Goal: Task Accomplishment & Management: Manage account settings

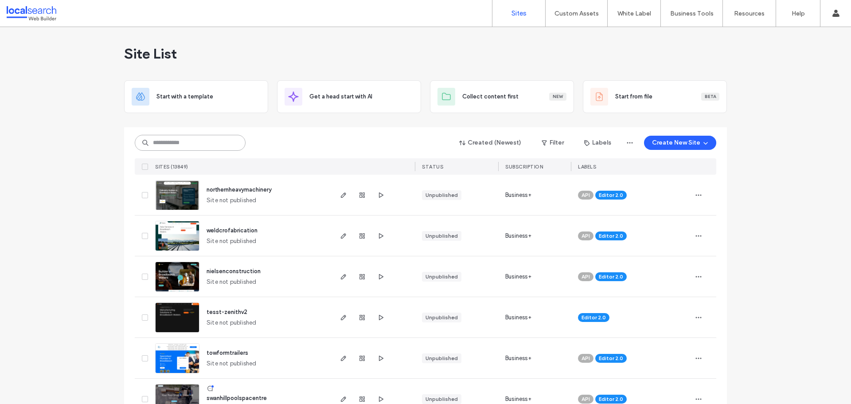
click at [206, 138] on input at bounding box center [190, 143] width 111 height 16
paste input "********"
click at [204, 142] on input "********" at bounding box center [190, 143] width 111 height 16
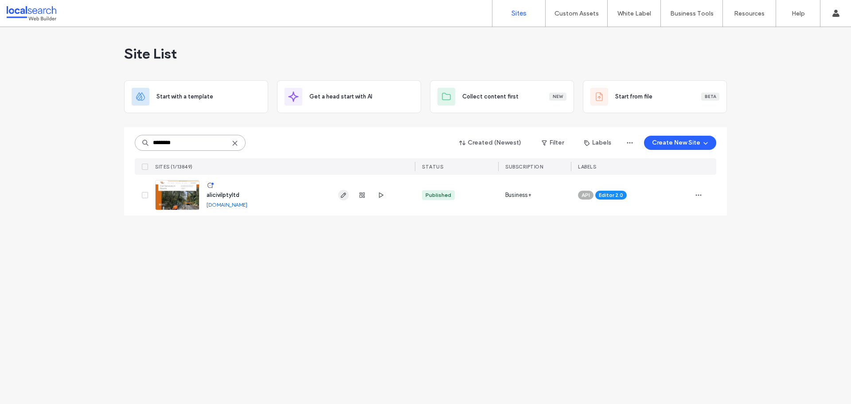
type input "********"
click at [346, 196] on icon "button" at bounding box center [343, 195] width 7 height 7
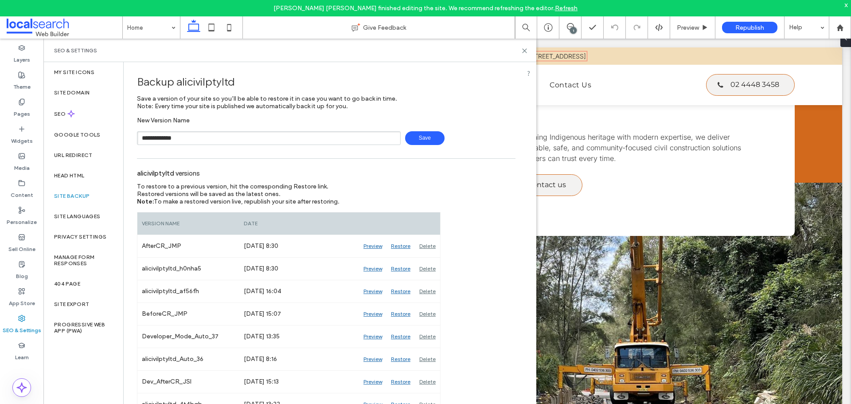
type input "**********"
click at [414, 136] on span "Save" at bounding box center [424, 138] width 39 height 14
click at [525, 51] on use at bounding box center [525, 51] width 4 height 4
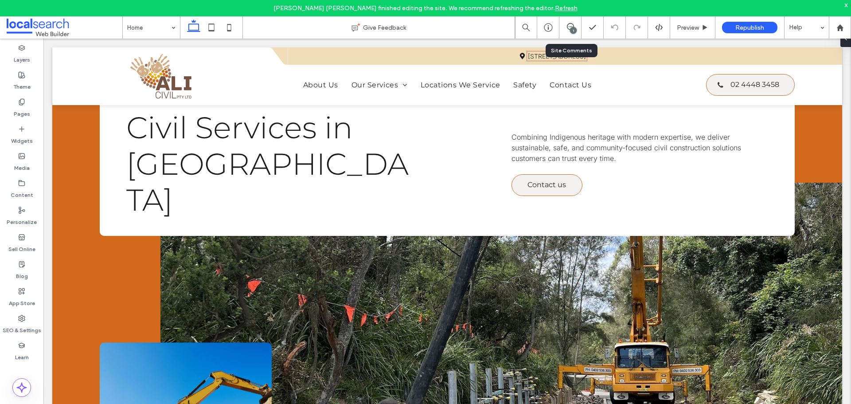
click at [568, 31] on div "1" at bounding box center [571, 27] width 22 height 9
click at [569, 29] on icon at bounding box center [570, 26] width 7 height 7
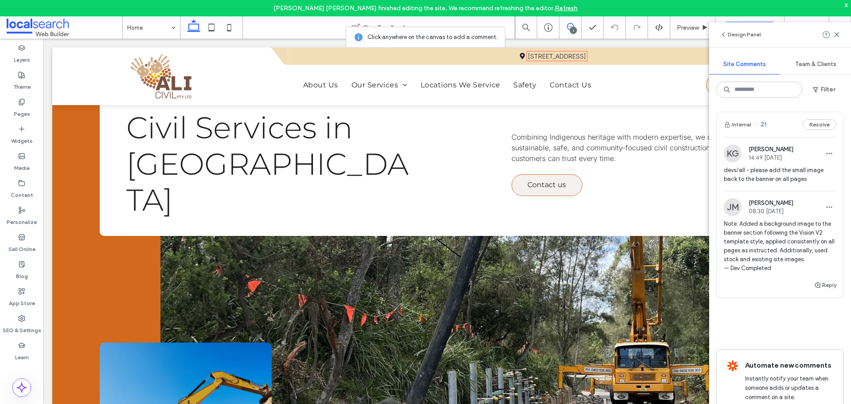
click at [732, 150] on img at bounding box center [733, 154] width 18 height 18
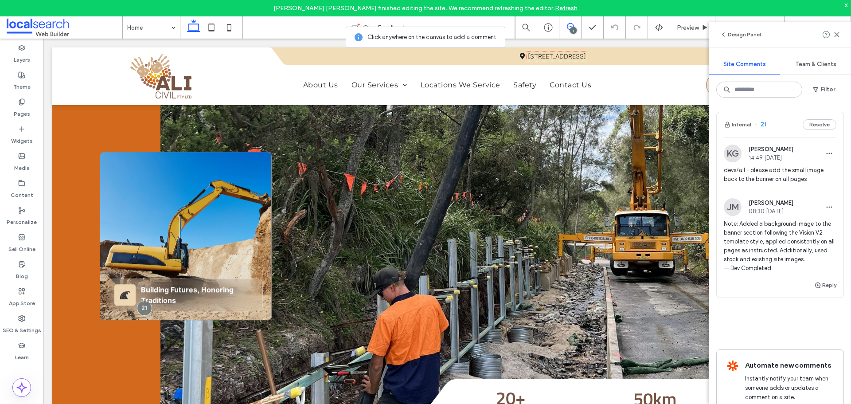
scroll to position [133, 0]
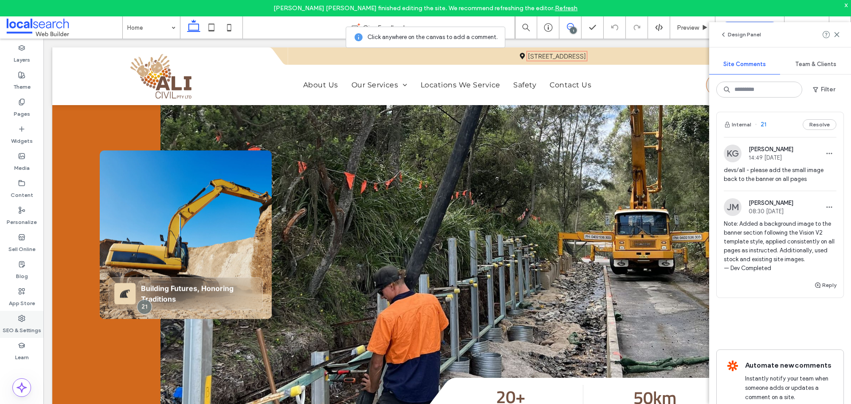
click at [20, 320] on use at bounding box center [22, 318] width 6 height 6
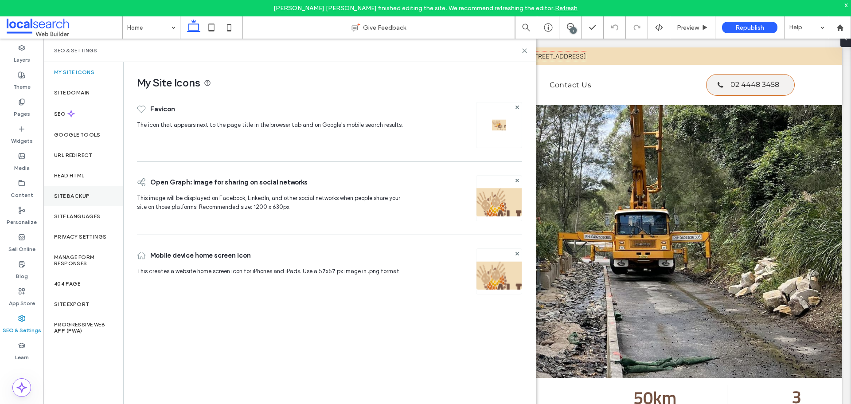
click at [89, 191] on div "Site Backup" at bounding box center [83, 196] width 80 height 20
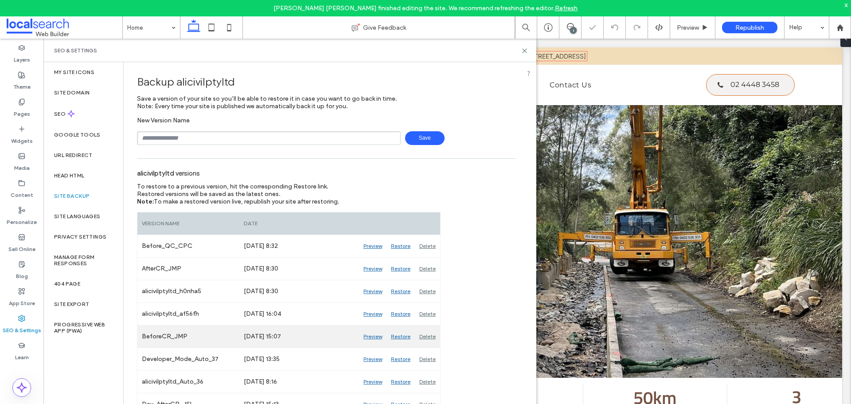
click at [368, 337] on div "Preview" at bounding box center [372, 336] width 27 height 22
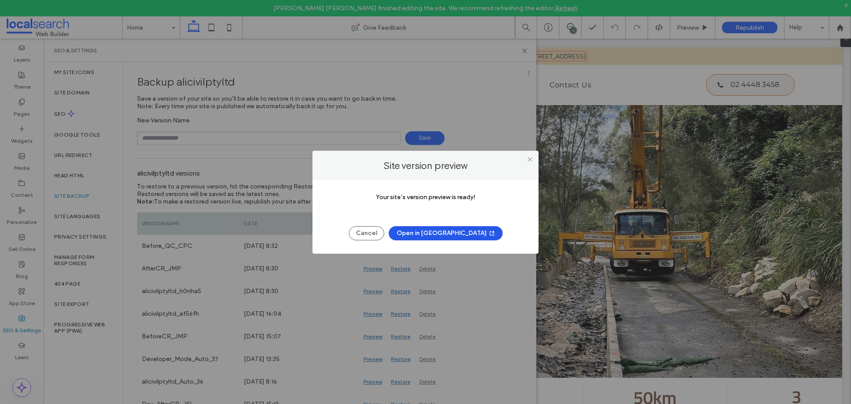
click at [451, 235] on button "Open in New Tab" at bounding box center [446, 233] width 114 height 14
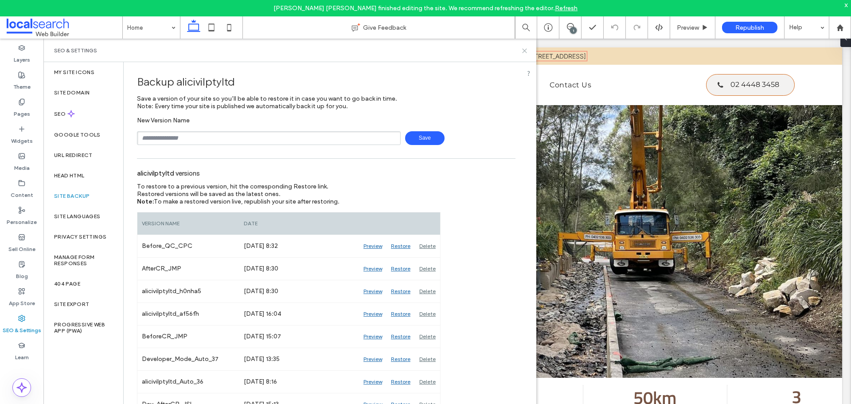
click at [523, 51] on icon at bounding box center [524, 50] width 7 height 7
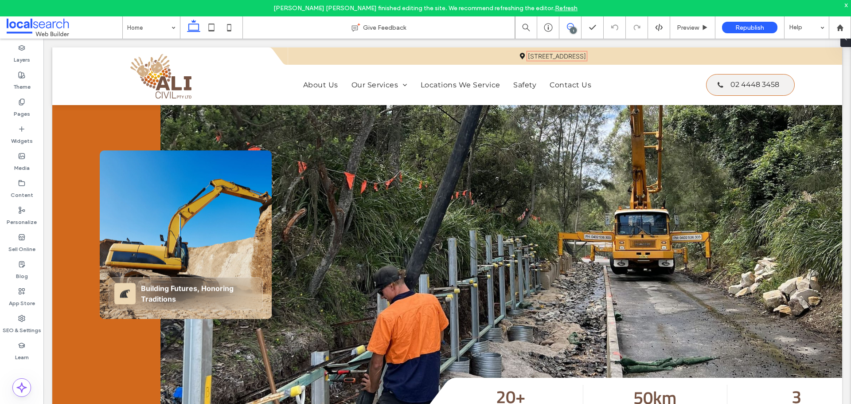
click at [572, 23] on icon at bounding box center [570, 26] width 7 height 7
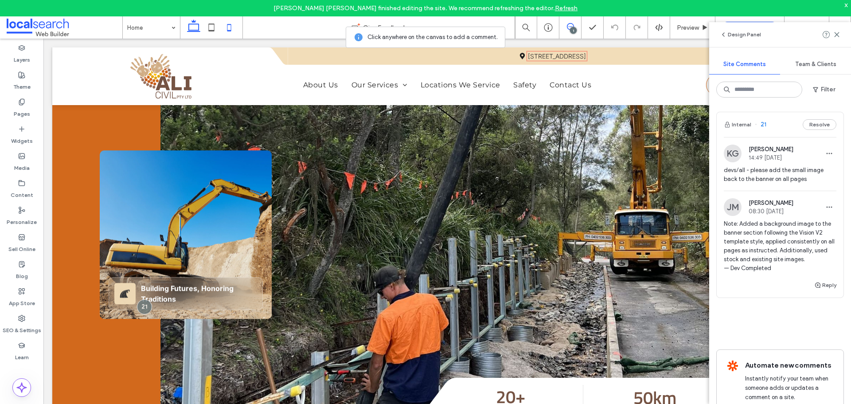
click at [231, 27] on icon at bounding box center [229, 28] width 18 height 18
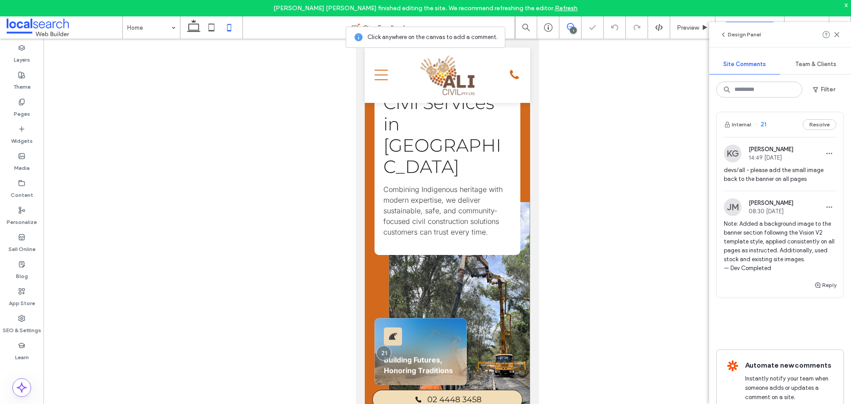
scroll to position [0, 0]
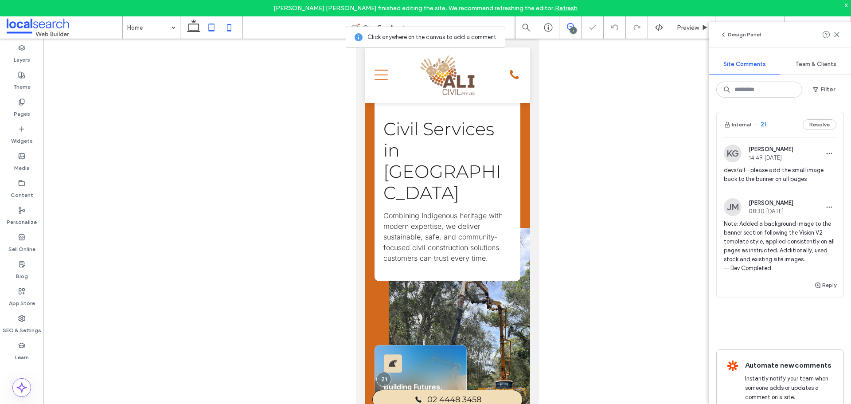
click at [207, 30] on icon at bounding box center [212, 28] width 18 height 18
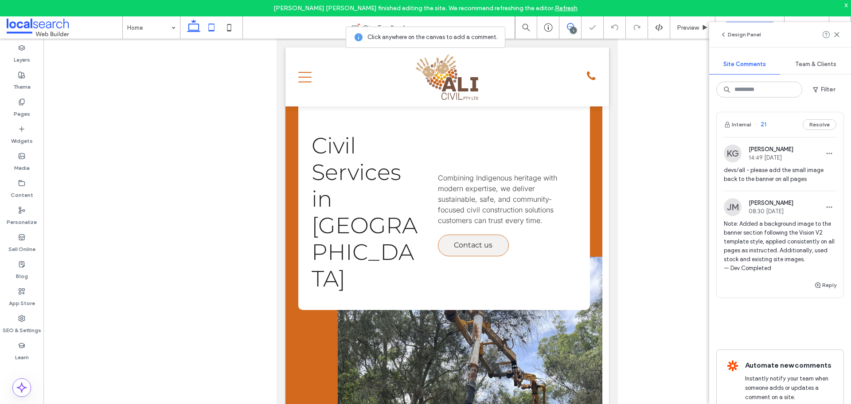
click at [188, 30] on icon at bounding box center [194, 28] width 18 height 18
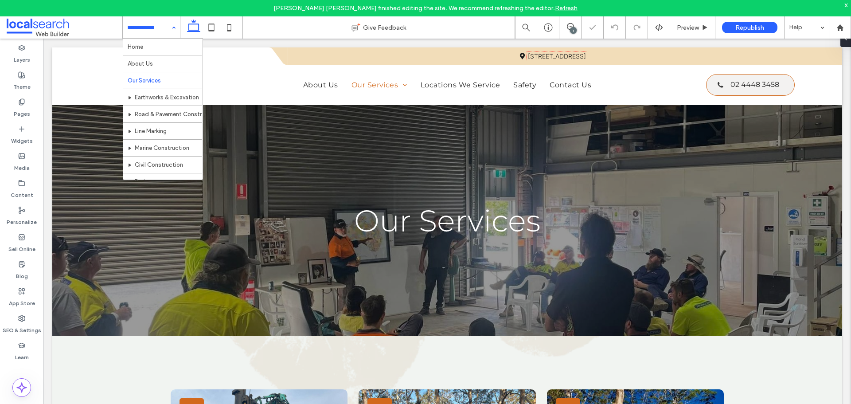
click at [141, 26] on input at bounding box center [149, 27] width 44 height 22
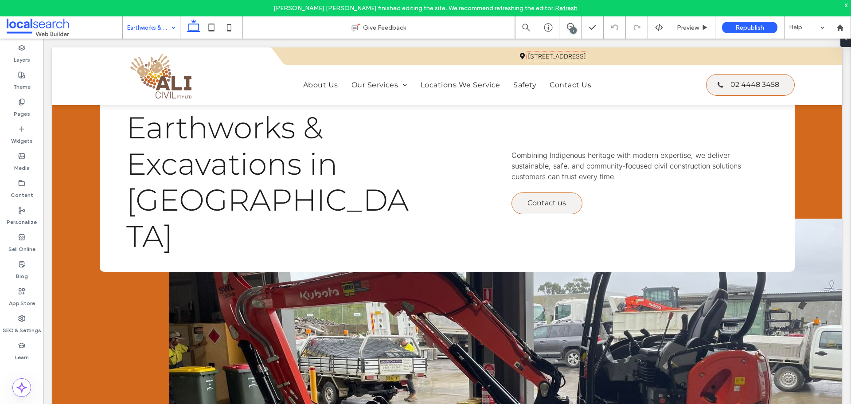
scroll to position [44, 0]
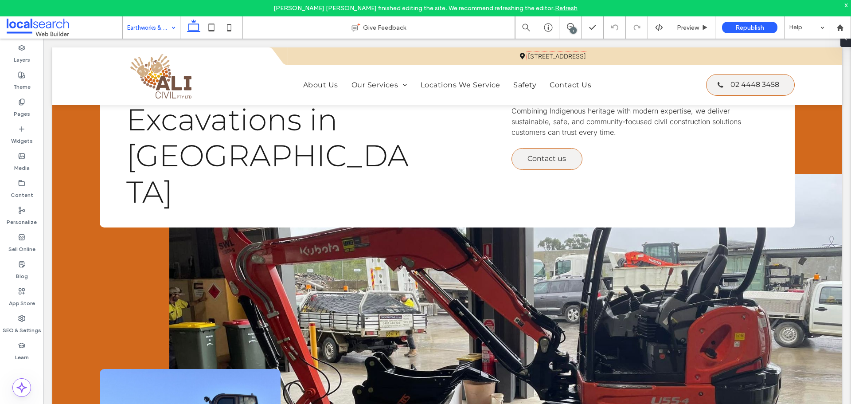
click at [164, 37] on input at bounding box center [149, 27] width 44 height 22
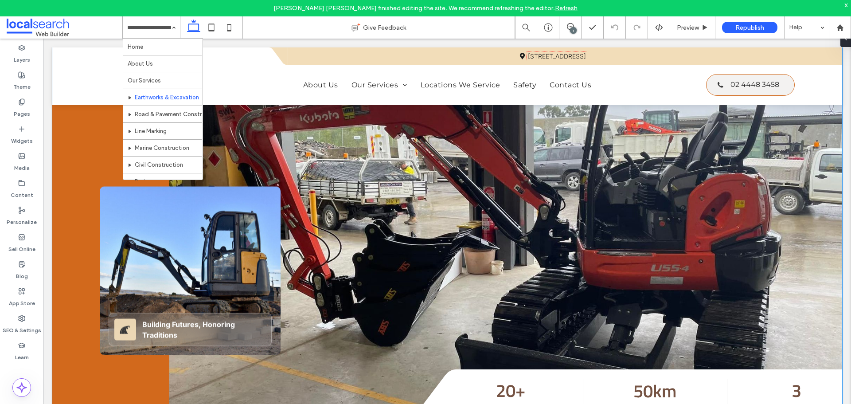
scroll to position [177, 0]
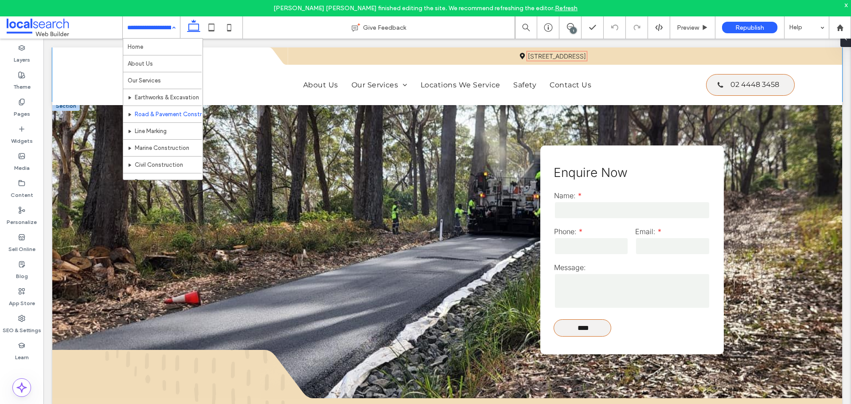
scroll to position [1419, 0]
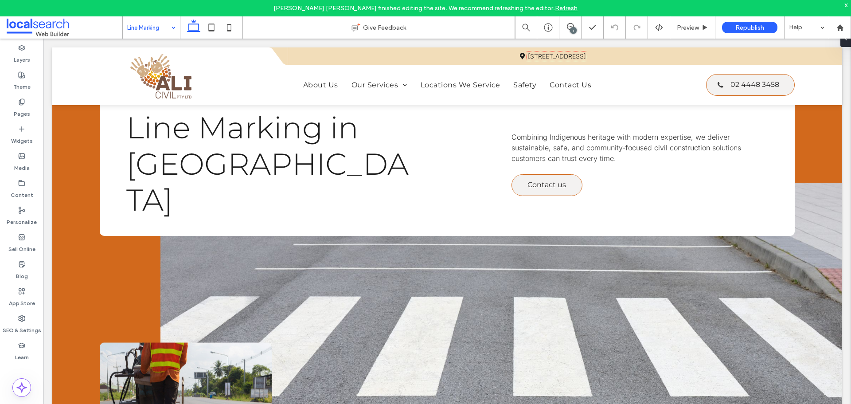
click at [152, 29] on input at bounding box center [149, 27] width 44 height 22
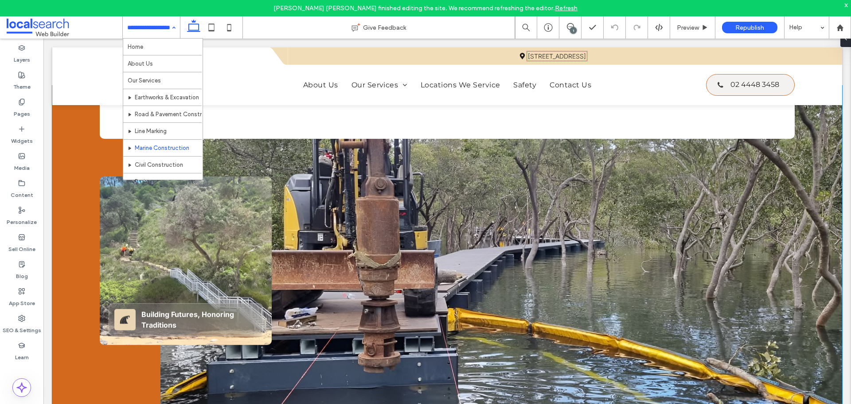
scroll to position [222, 0]
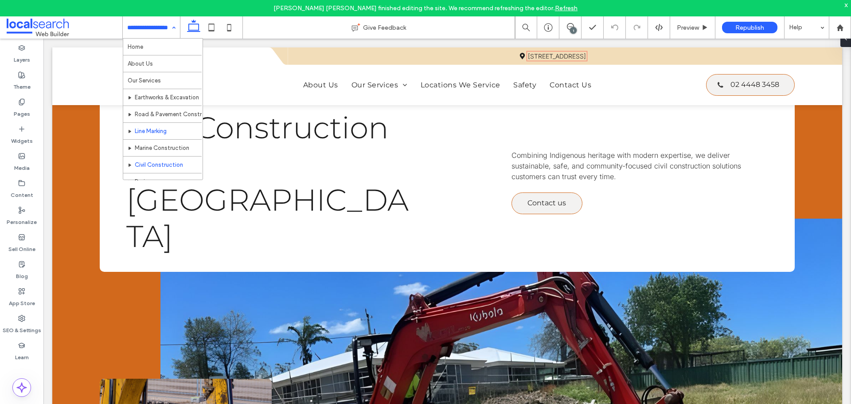
scroll to position [44, 0]
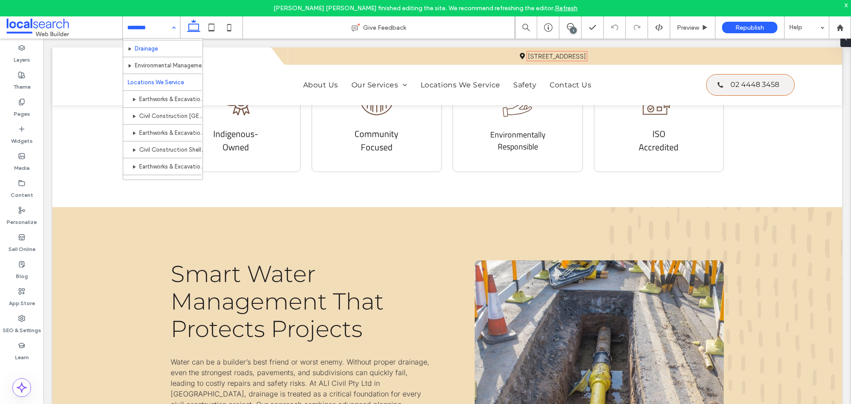
scroll to position [89, 0]
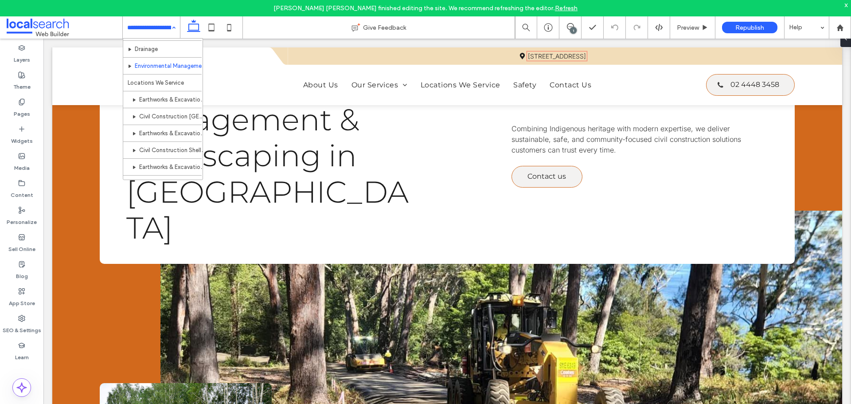
scroll to position [129, 0]
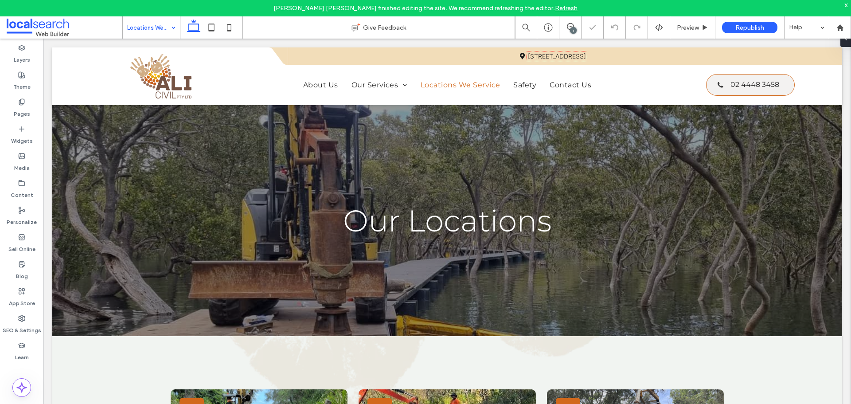
click at [162, 30] on input at bounding box center [149, 27] width 44 height 22
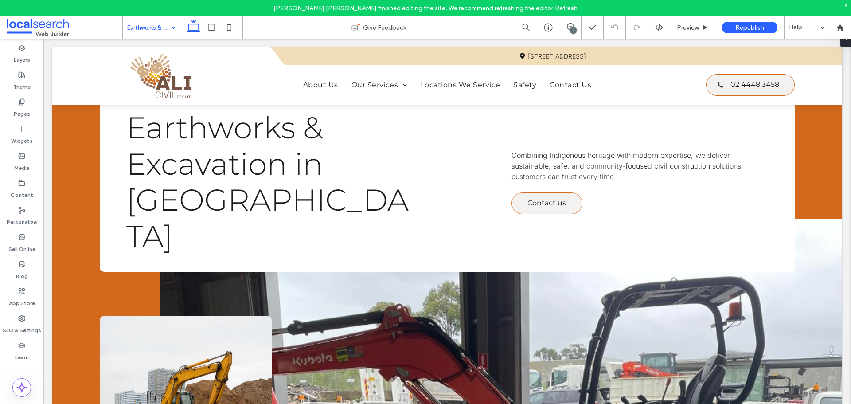
click at [160, 21] on input at bounding box center [149, 27] width 44 height 22
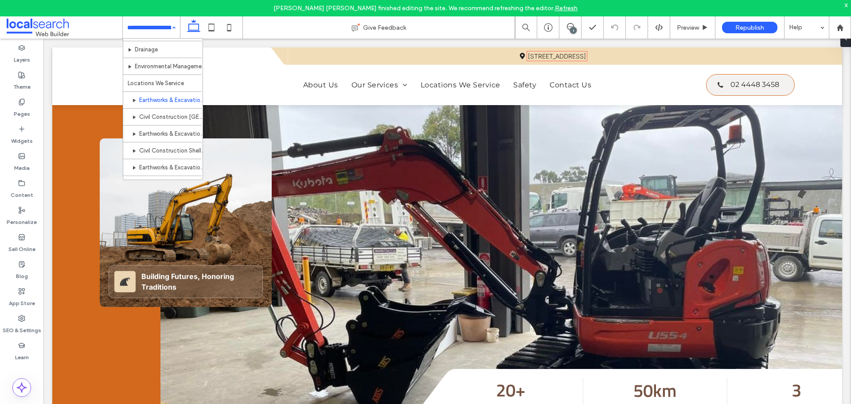
scroll to position [133, 0]
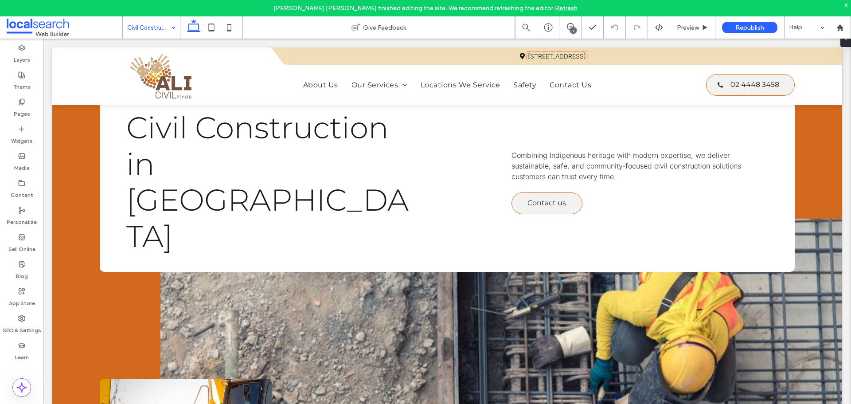
click at [160, 32] on input at bounding box center [149, 27] width 44 height 22
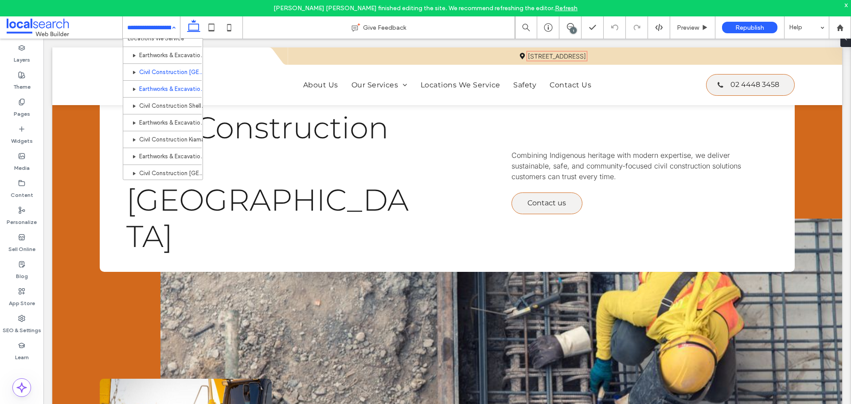
scroll to position [177, 0]
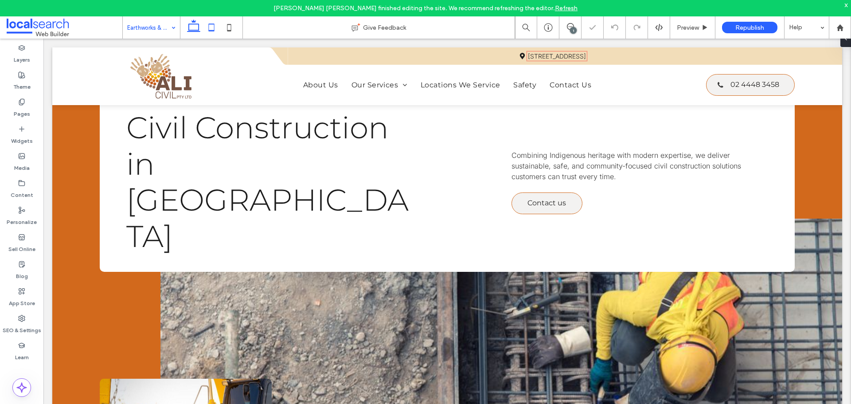
click at [216, 31] on icon at bounding box center [212, 28] width 18 height 18
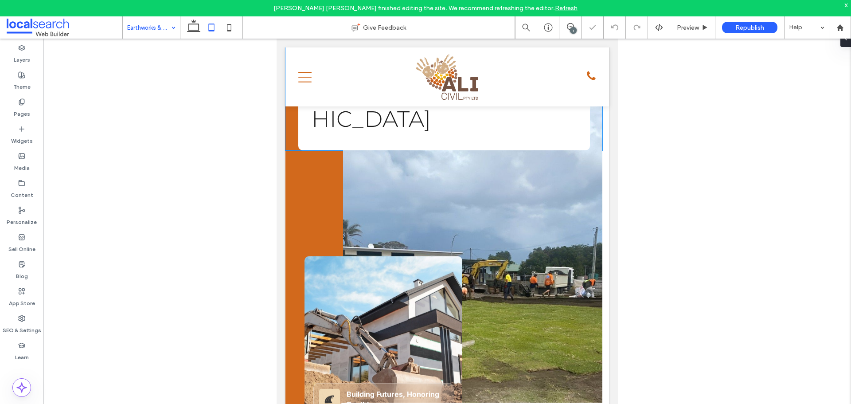
scroll to position [177, 0]
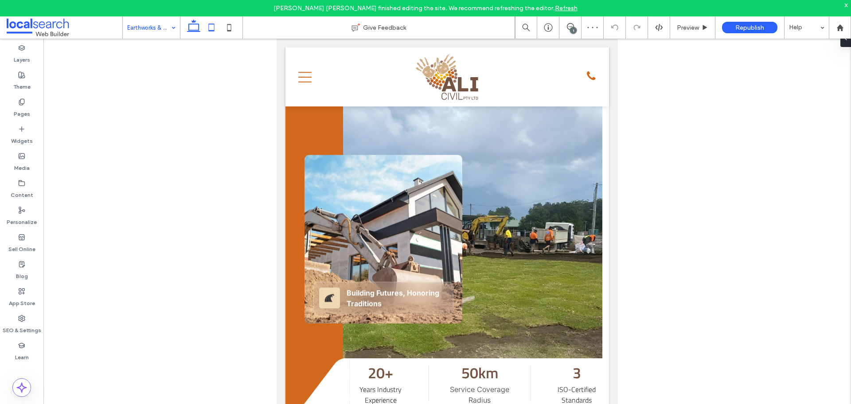
click at [191, 30] on use at bounding box center [193, 26] width 13 height 12
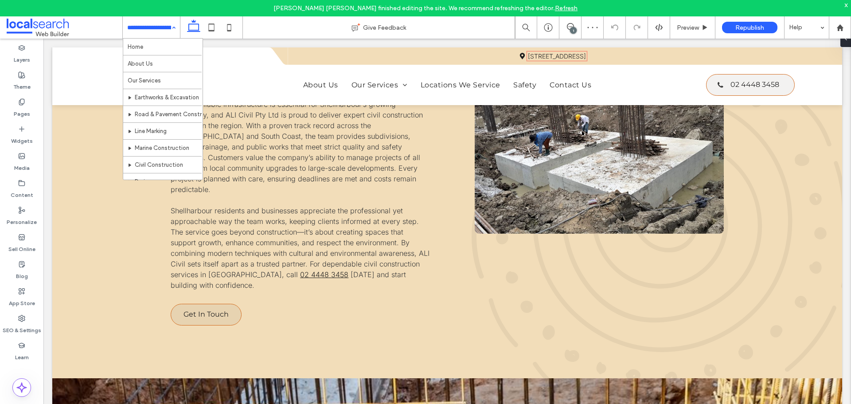
click at [157, 32] on input at bounding box center [149, 27] width 44 height 22
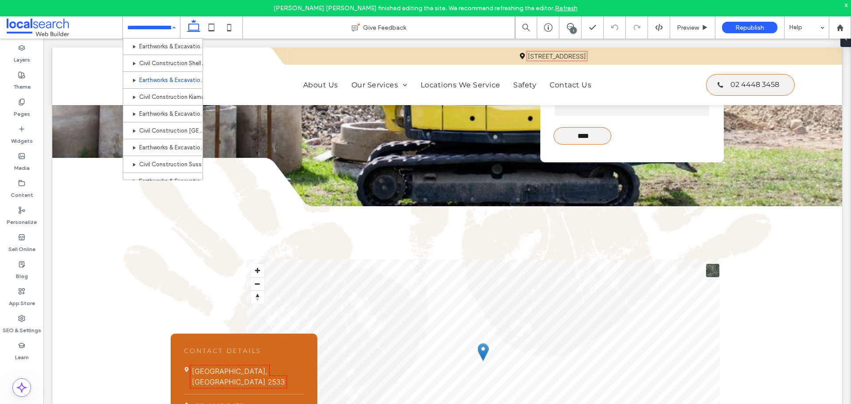
scroll to position [218, 0]
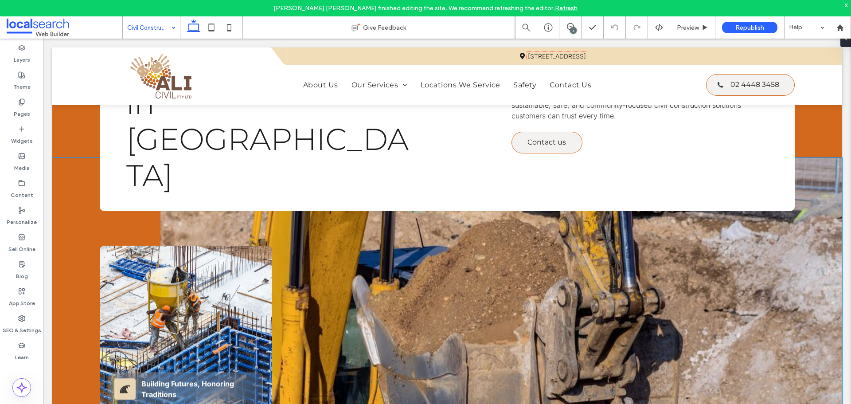
scroll to position [44, 0]
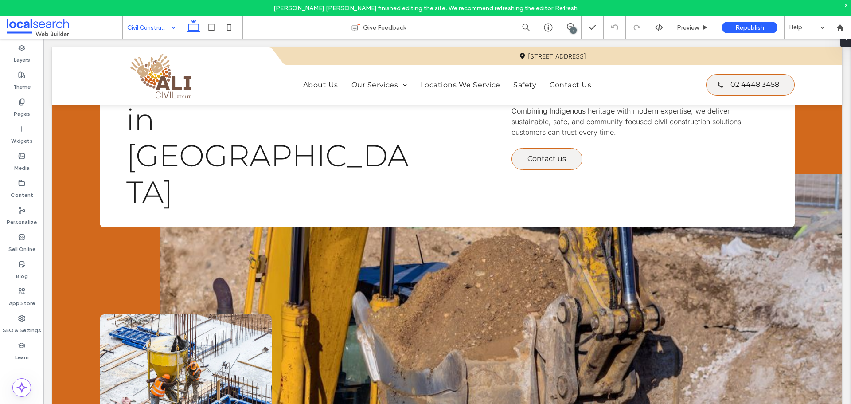
click at [149, 32] on input at bounding box center [149, 27] width 44 height 22
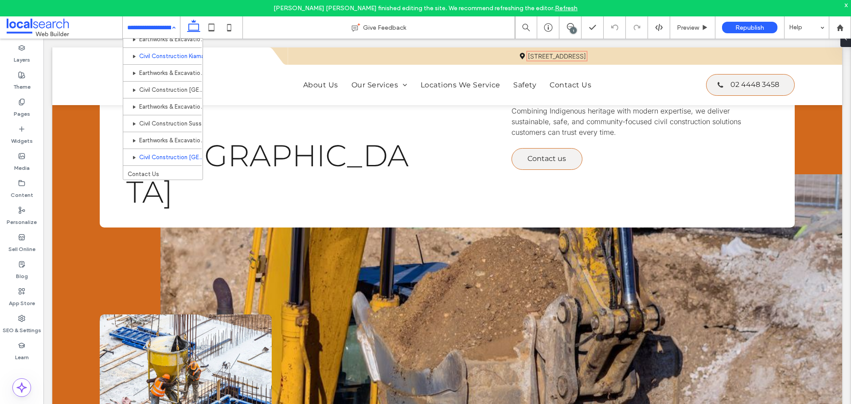
scroll to position [262, 0]
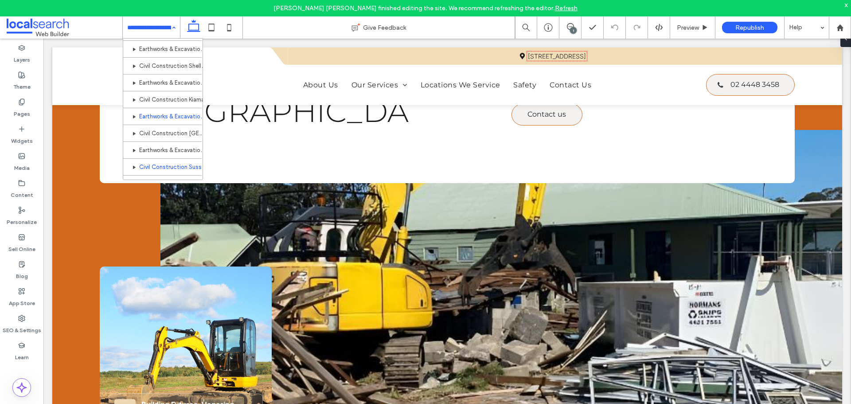
scroll to position [218, 0]
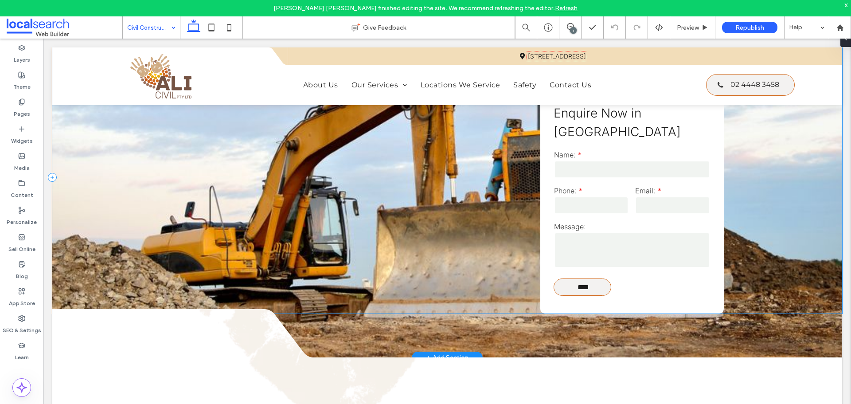
scroll to position [1197, 0]
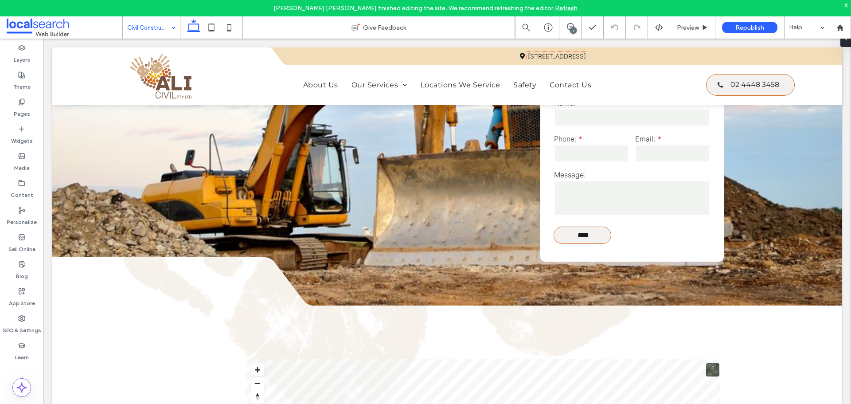
click at [152, 30] on input at bounding box center [149, 27] width 44 height 22
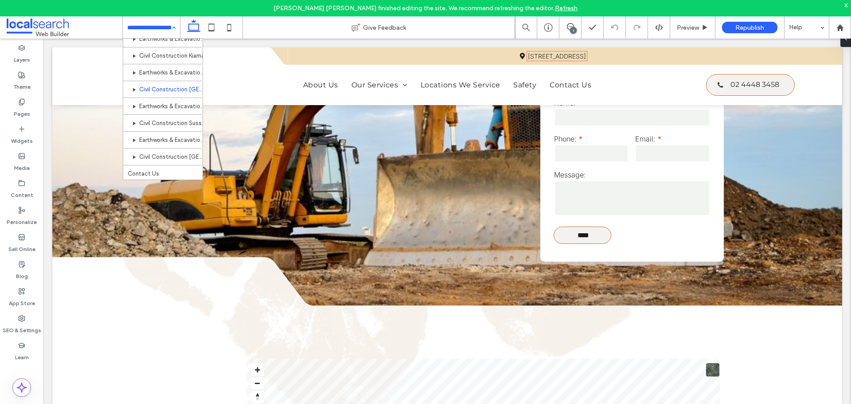
scroll to position [262, 0]
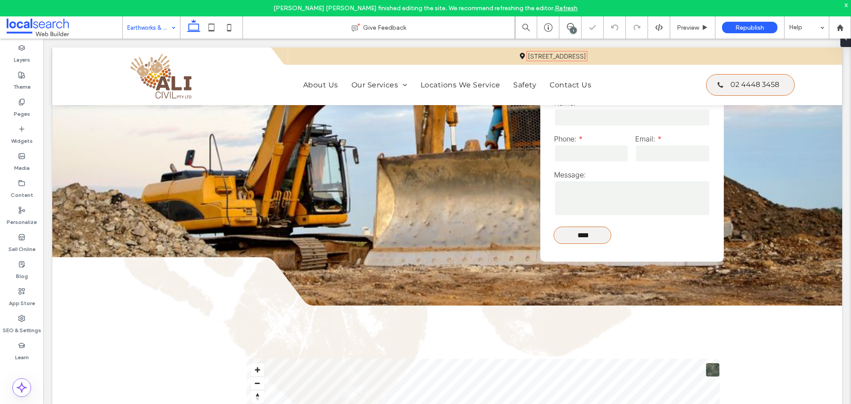
click at [155, 35] on input at bounding box center [149, 27] width 44 height 22
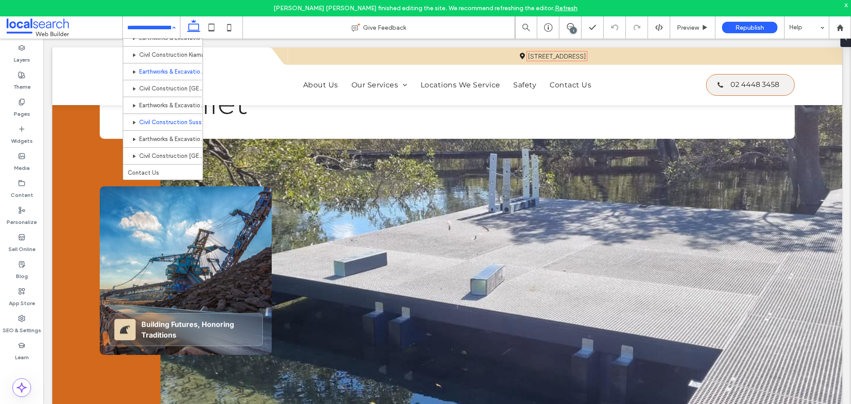
scroll to position [262, 0]
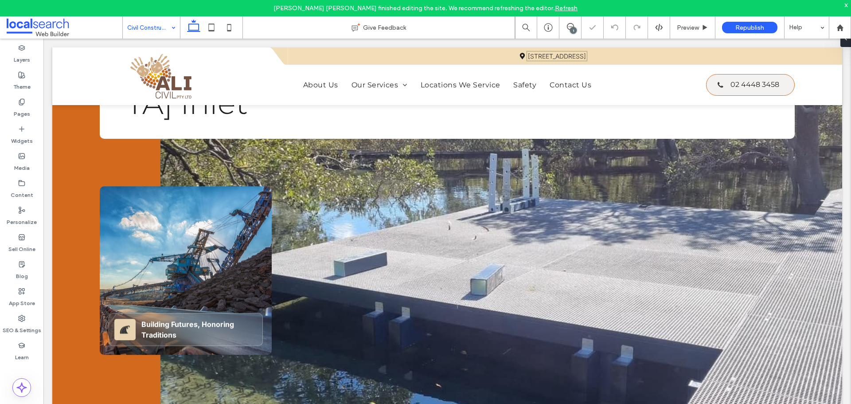
click at [168, 31] on div "Civil Construction Jervis Bay" at bounding box center [151, 27] width 57 height 22
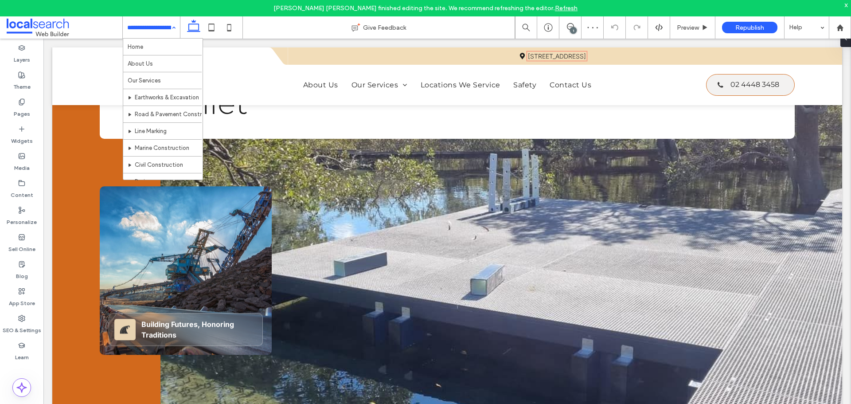
scroll to position [262, 0]
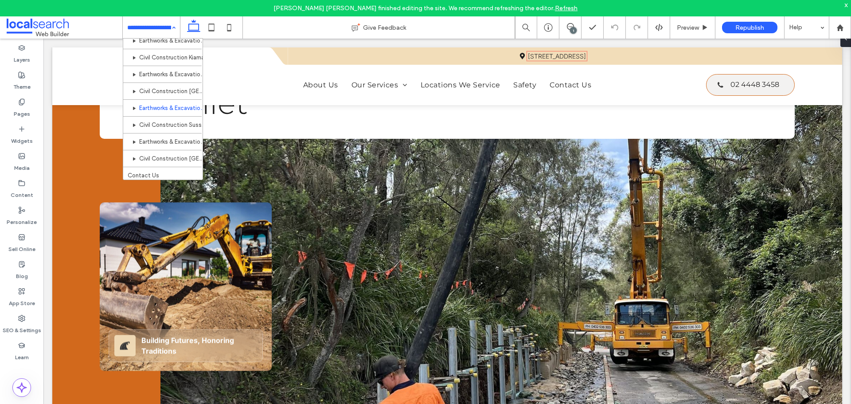
scroll to position [262, 0]
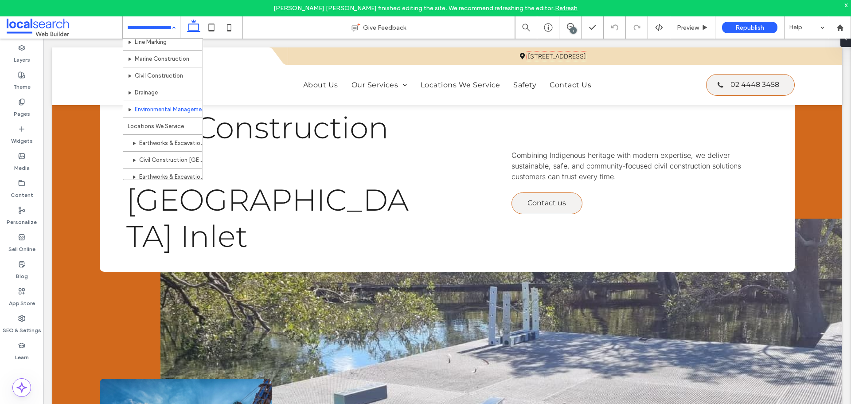
scroll to position [262, 0]
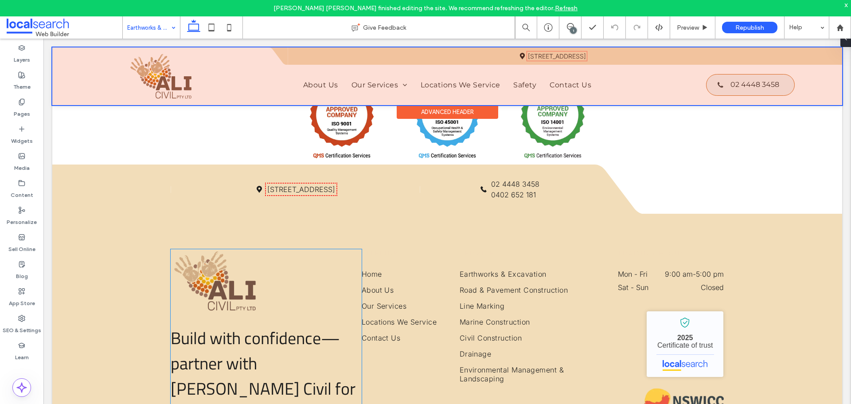
scroll to position [2128, 0]
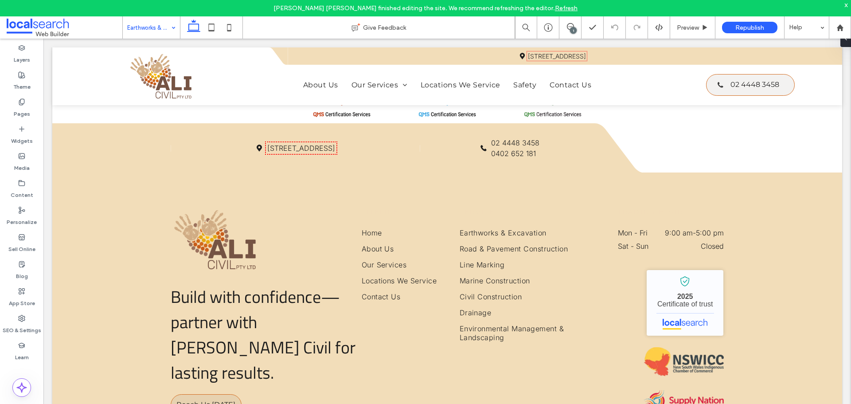
click at [151, 31] on input at bounding box center [149, 27] width 44 height 22
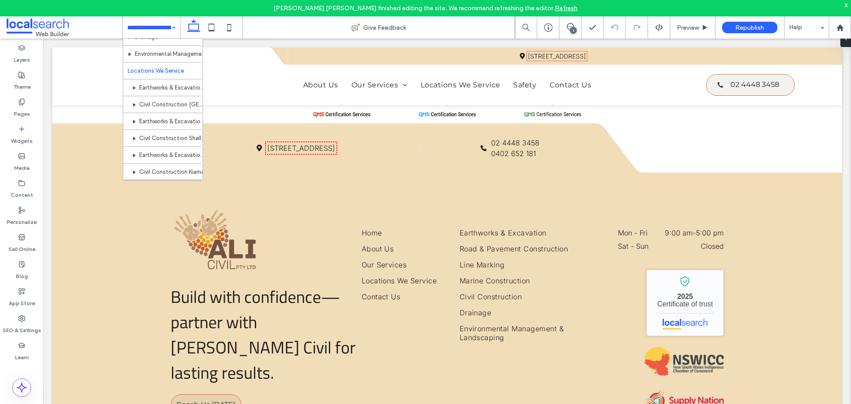
scroll to position [262, 0]
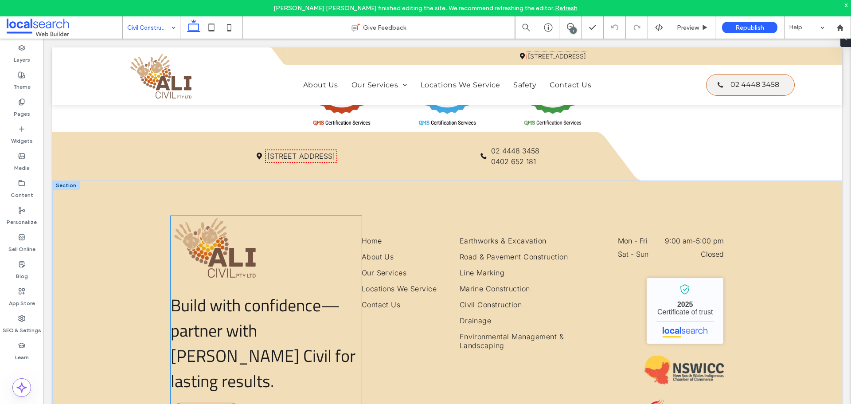
scroll to position [2172, 0]
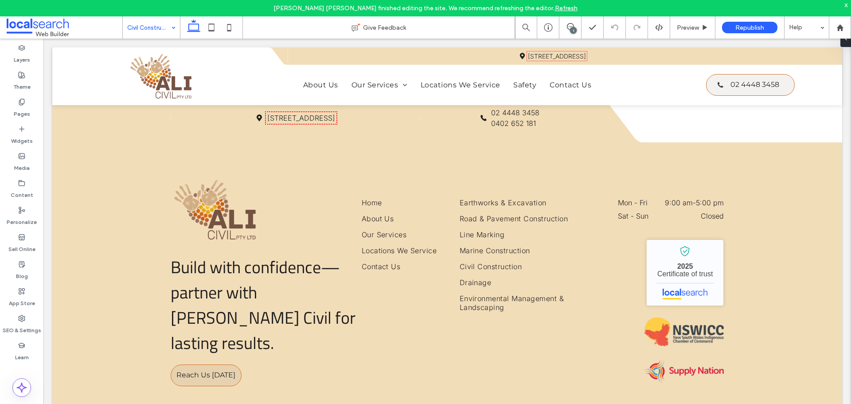
click at [144, 28] on input at bounding box center [149, 27] width 44 height 22
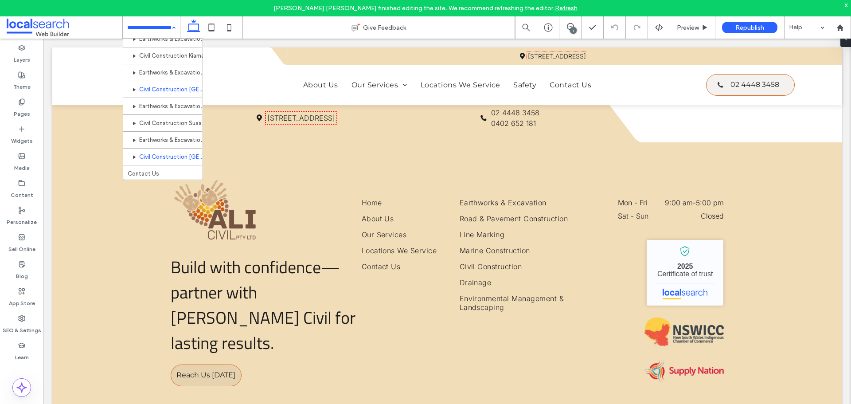
scroll to position [262, 0]
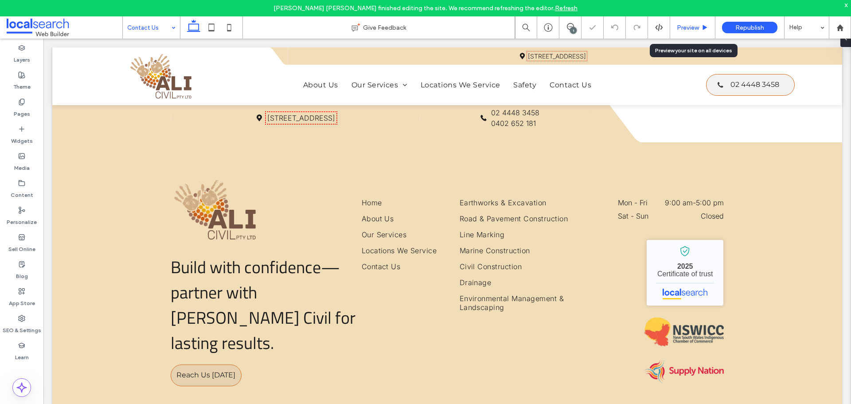
click at [690, 31] on span "Preview" at bounding box center [688, 28] width 22 height 8
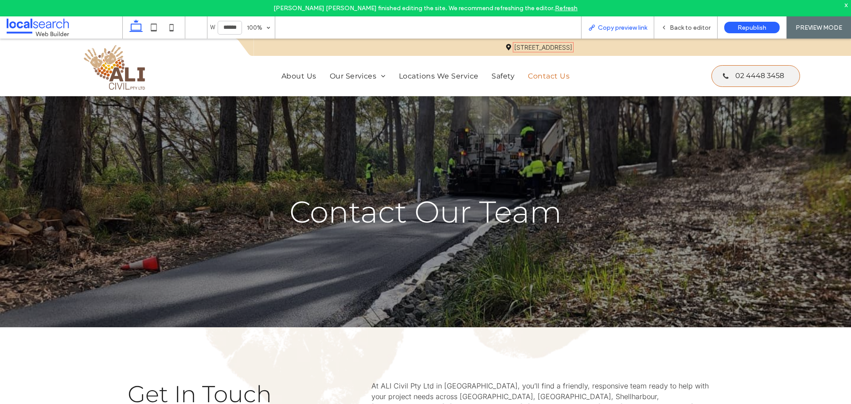
click at [641, 27] on span "Copy preview link" at bounding box center [622, 28] width 49 height 8
click at [680, 21] on div "Back to editor" at bounding box center [686, 27] width 63 height 22
click at [680, 27] on span "Back to editor" at bounding box center [690, 28] width 41 height 8
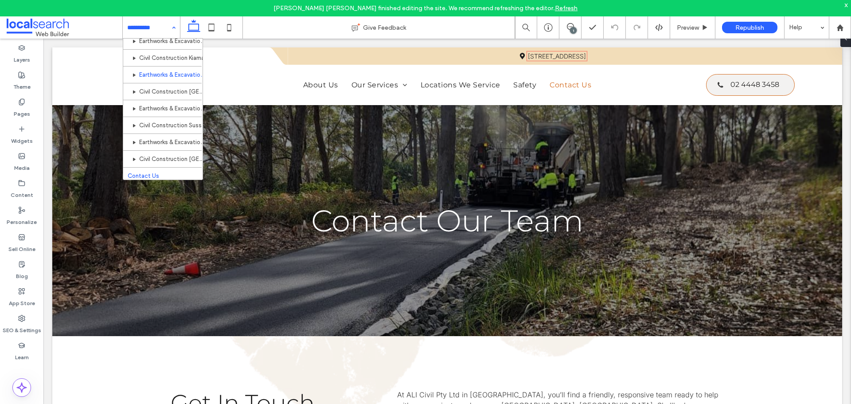
scroll to position [262, 0]
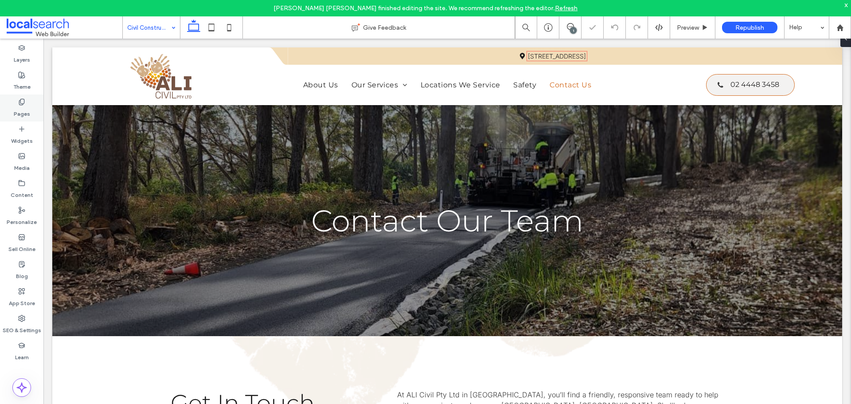
click at [31, 112] on div "Pages" at bounding box center [21, 107] width 43 height 27
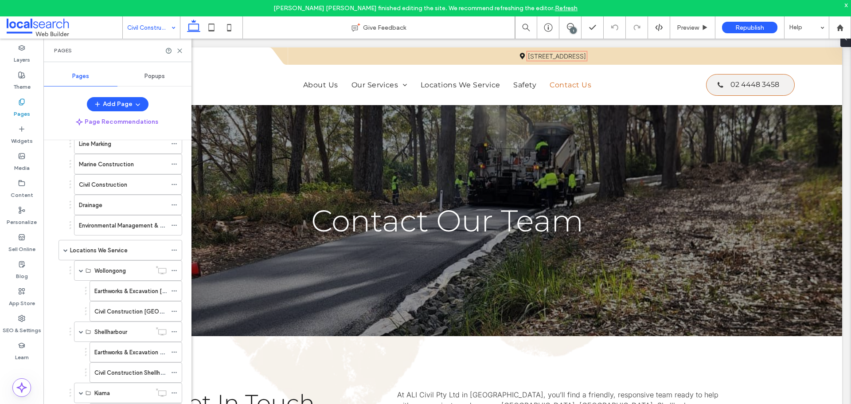
scroll to position [106, 0]
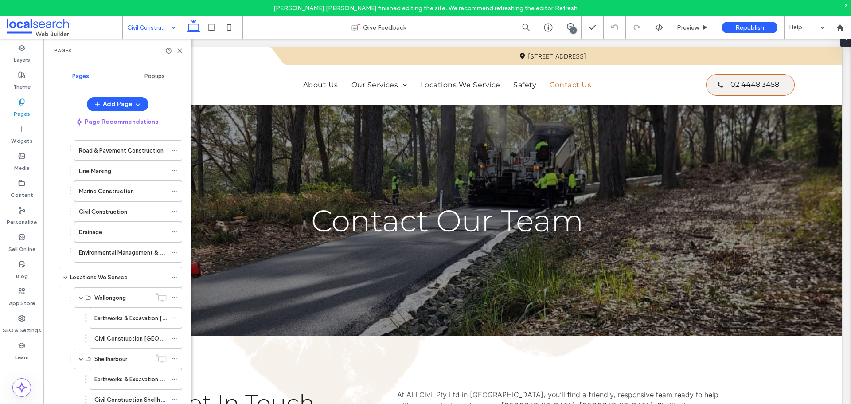
click at [575, 28] on div "1" at bounding box center [573, 30] width 7 height 7
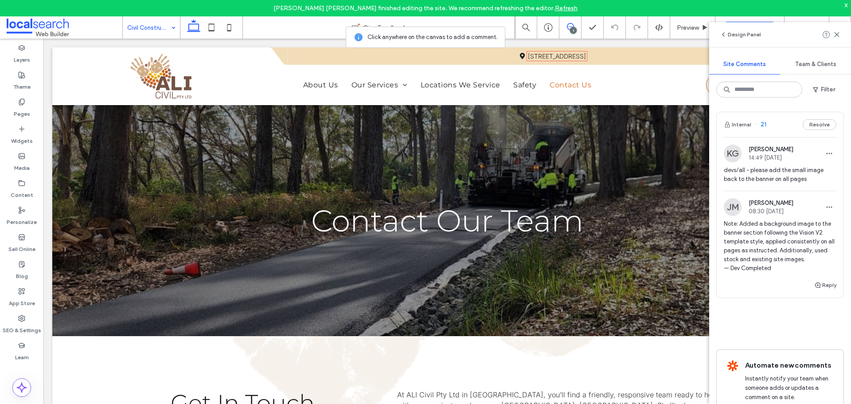
click at [575, 28] on div "1" at bounding box center [573, 30] width 7 height 7
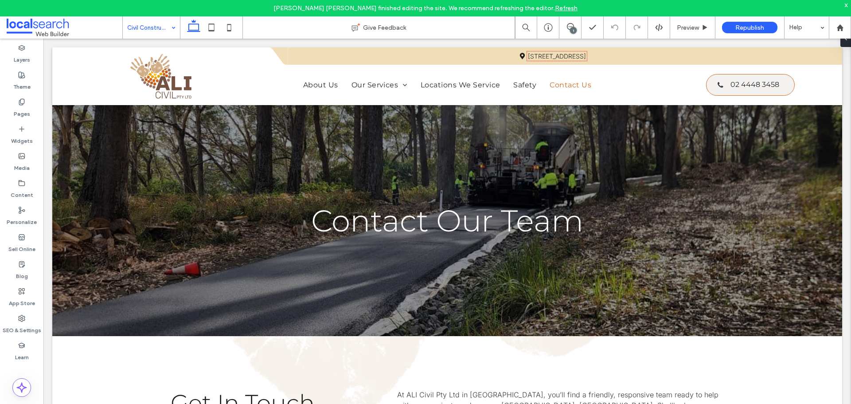
click at [575, 28] on div "1" at bounding box center [573, 30] width 7 height 7
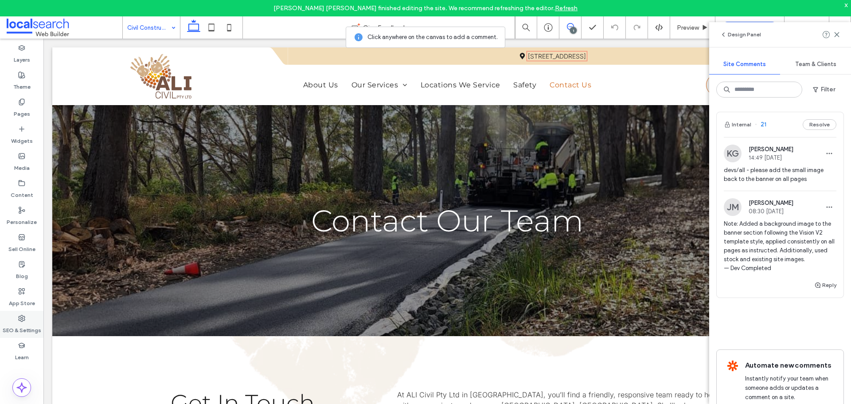
click at [9, 320] on div "SEO & Settings" at bounding box center [21, 324] width 43 height 27
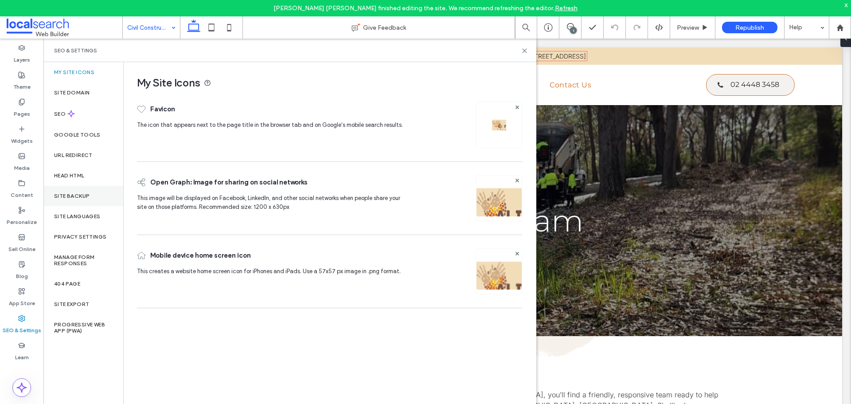
click at [85, 200] on div "Site Backup" at bounding box center [83, 196] width 80 height 20
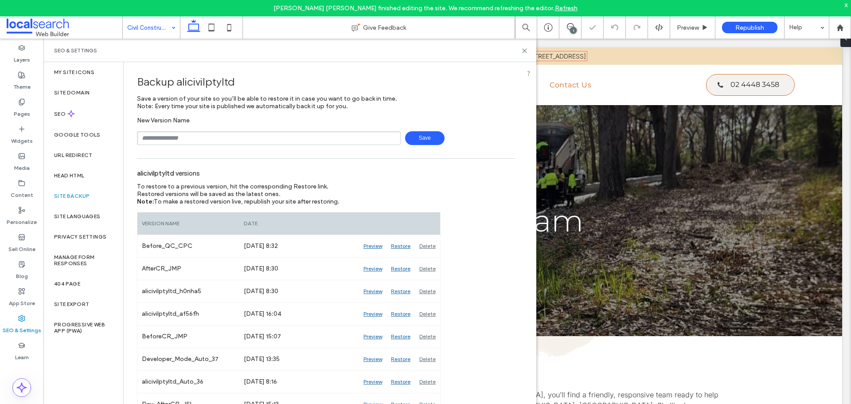
click at [213, 139] on input "text" at bounding box center [269, 138] width 264 height 14
type input "**********"
click at [423, 142] on span "Save" at bounding box center [424, 138] width 39 height 14
click at [525, 52] on icon at bounding box center [524, 50] width 7 height 7
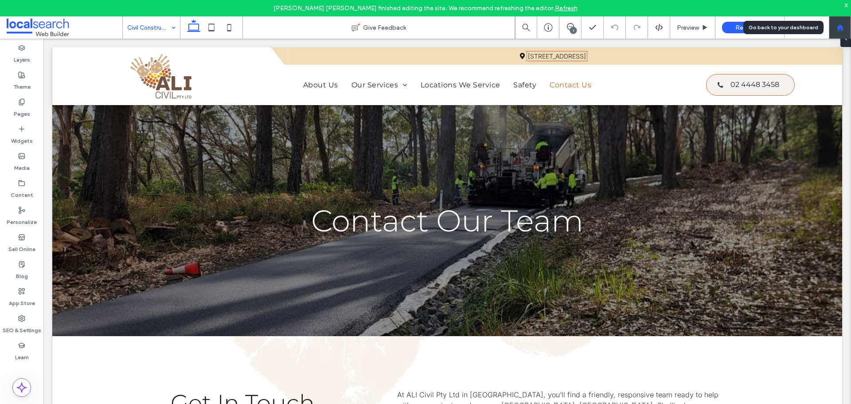
click at [843, 24] on icon at bounding box center [841, 28] width 8 height 8
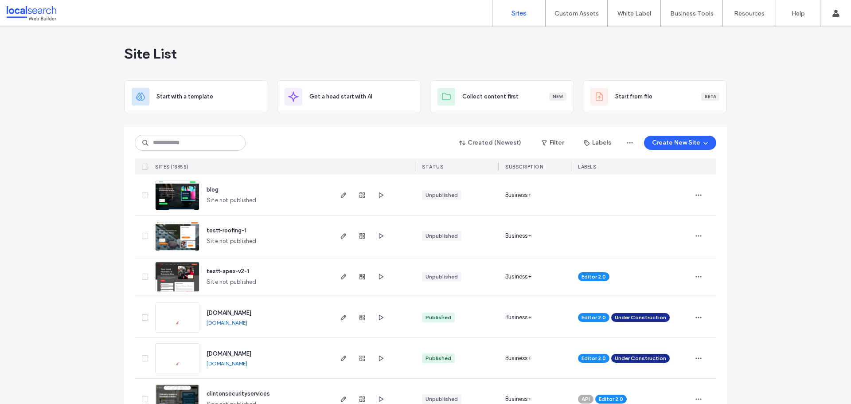
click at [195, 151] on div "Created (Newest) Filter Labels Create New Site" at bounding box center [426, 142] width 582 height 17
click at [196, 145] on input at bounding box center [190, 143] width 111 height 16
paste input "********"
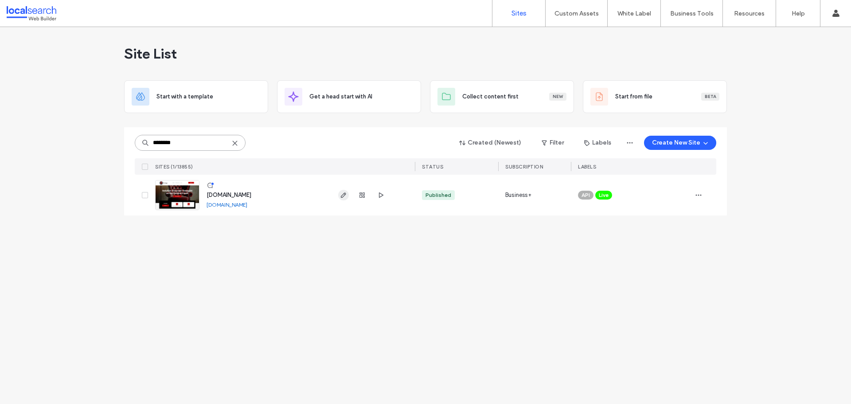
type input "********"
click at [343, 194] on use "button" at bounding box center [343, 194] width 5 height 5
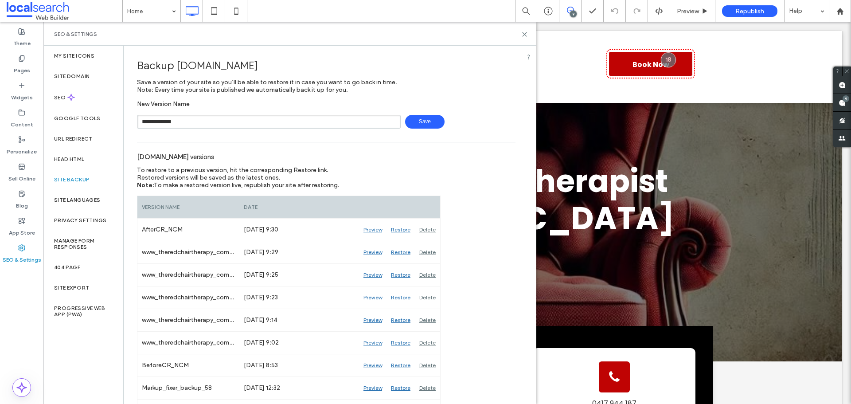
type input "**********"
click at [427, 118] on span "Save" at bounding box center [424, 122] width 39 height 14
click at [520, 31] on div "SEO & Settings" at bounding box center [290, 34] width 472 height 7
click at [836, 100] on span at bounding box center [843, 102] width 18 height 17
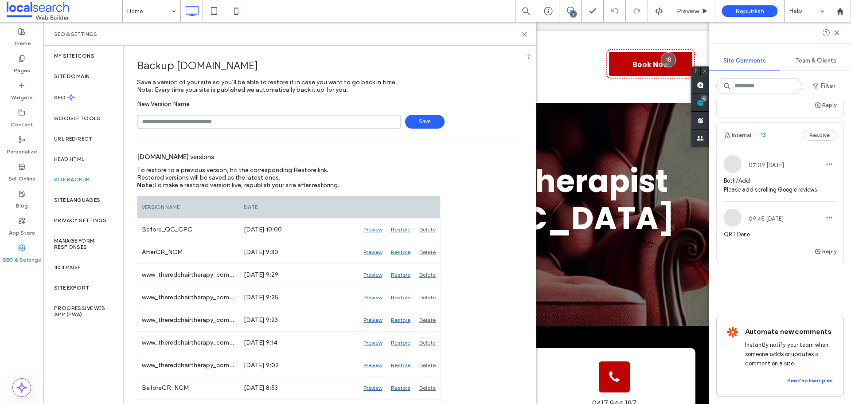
scroll to position [1237, 0]
click at [26, 120] on label "Content" at bounding box center [22, 122] width 23 height 12
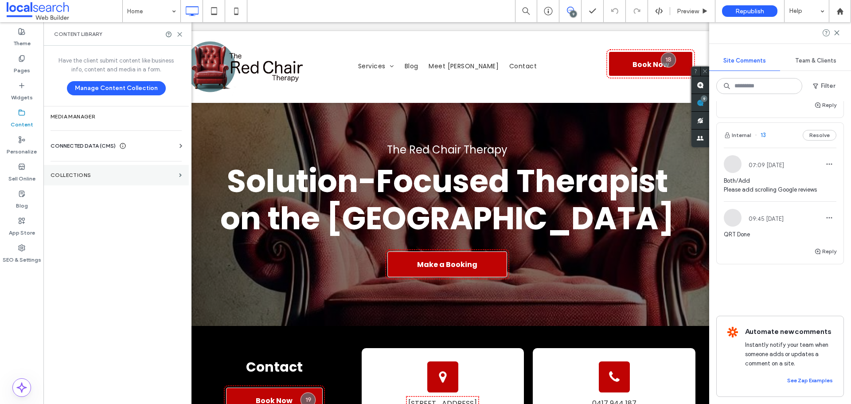
click at [156, 174] on label "Collections" at bounding box center [113, 175] width 125 height 6
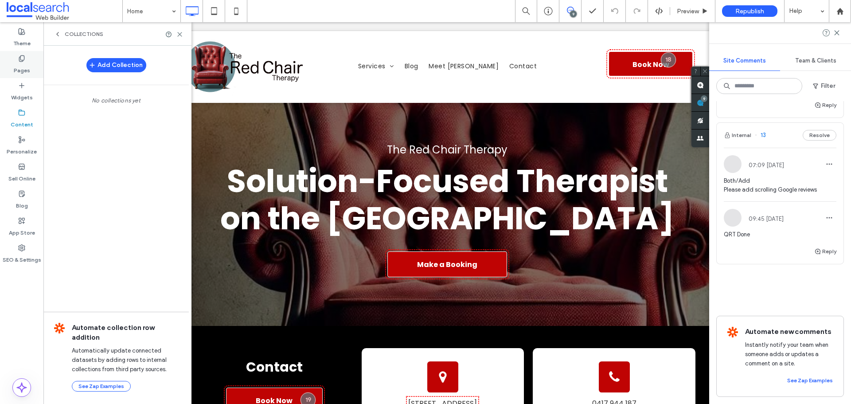
click at [28, 70] on label "Pages" at bounding box center [22, 68] width 16 height 12
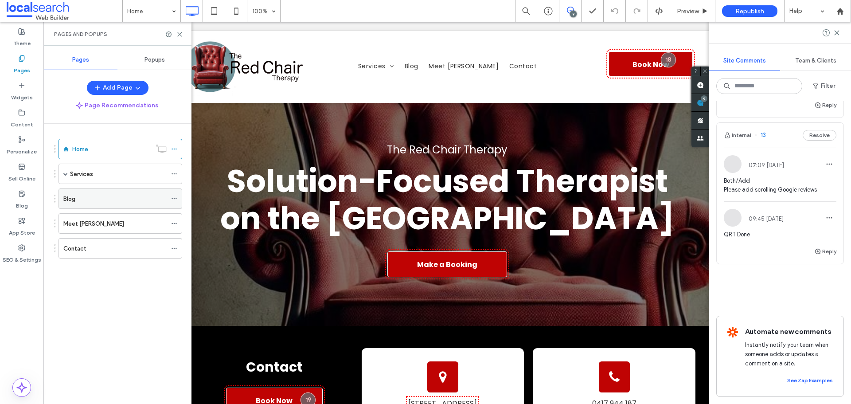
click at [72, 197] on label "Blog" at bounding box center [69, 199] width 12 height 16
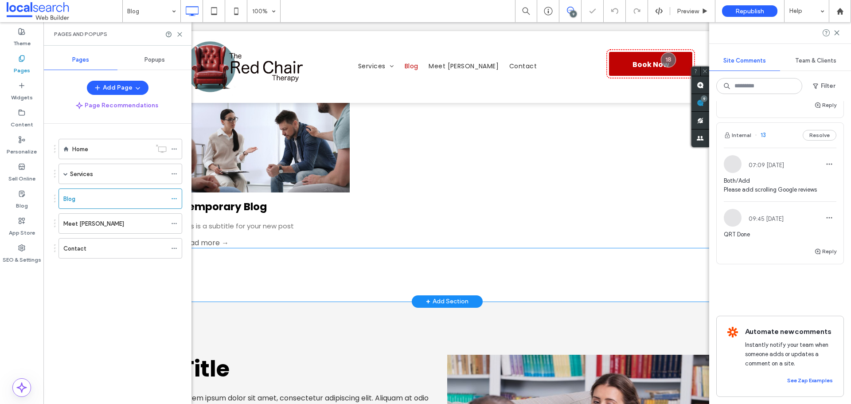
scroll to position [355, 0]
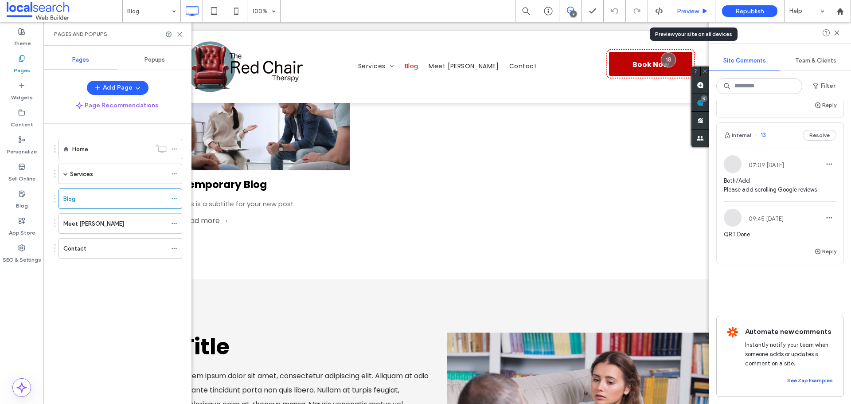
click at [697, 8] on span "Preview" at bounding box center [688, 12] width 22 height 8
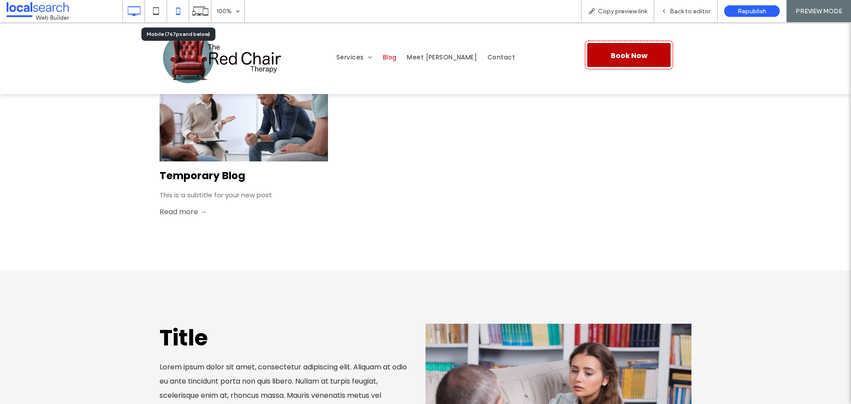
click at [183, 15] on icon at bounding box center [178, 11] width 18 height 18
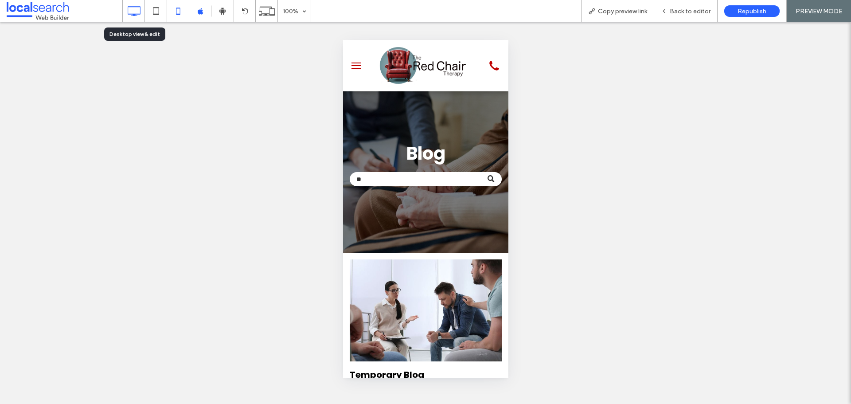
type input "**"
click at [124, 10] on div at bounding box center [134, 11] width 22 height 18
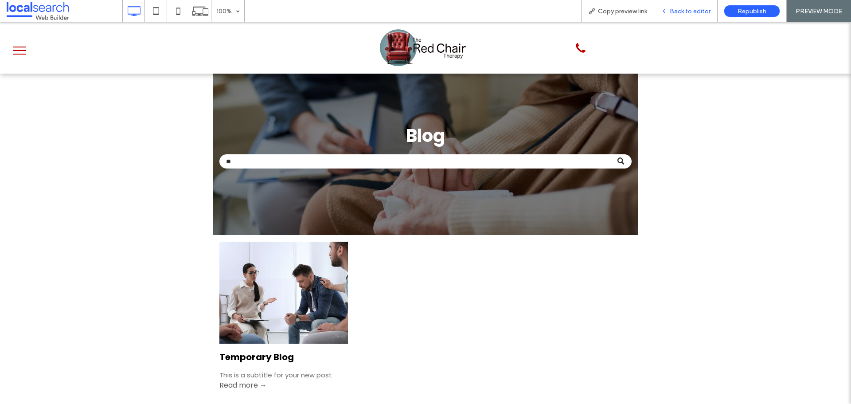
click at [686, 16] on div "Back to editor" at bounding box center [686, 11] width 63 height 22
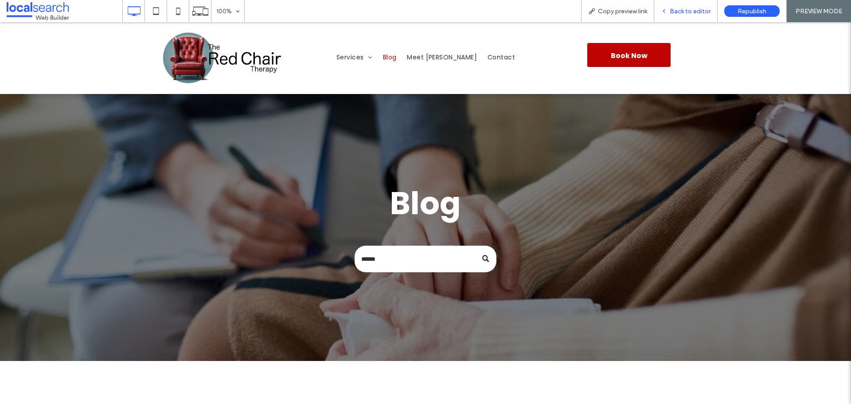
click at [684, 12] on span "Back to editor" at bounding box center [690, 12] width 41 height 8
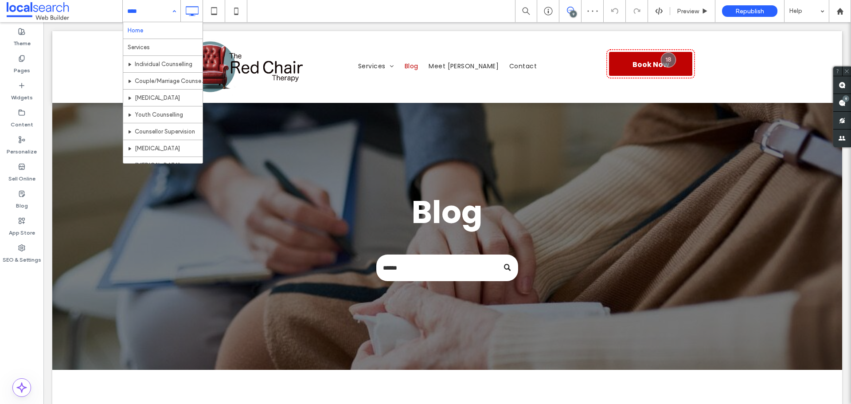
drag, startPoint x: 169, startPoint y: 11, endPoint x: 165, endPoint y: 27, distance: 16.5
